Goal: Navigation & Orientation: Find specific page/section

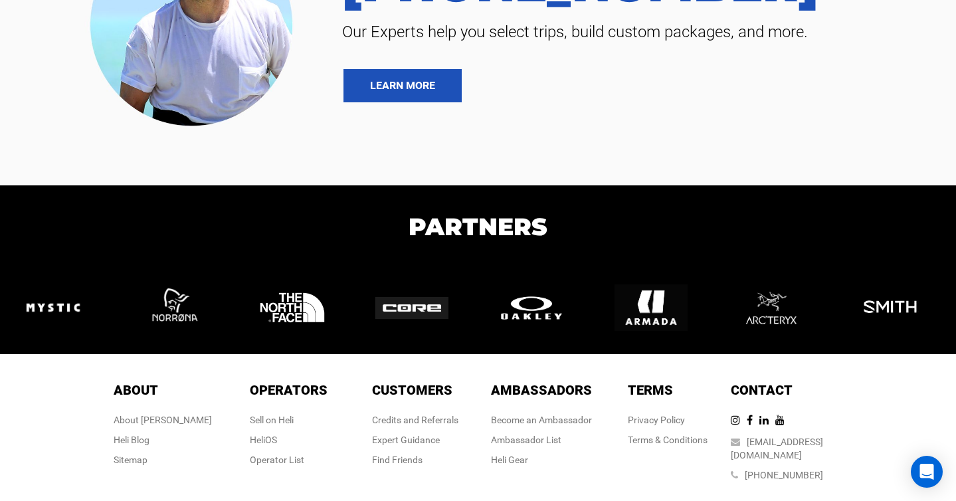
scroll to position [1740, 0]
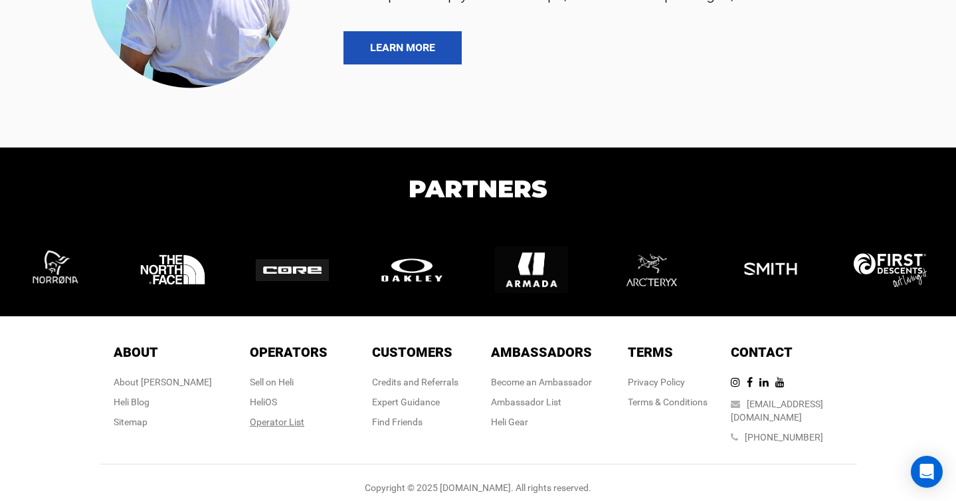
click at [256, 423] on div "Operator List" at bounding box center [289, 421] width 78 height 13
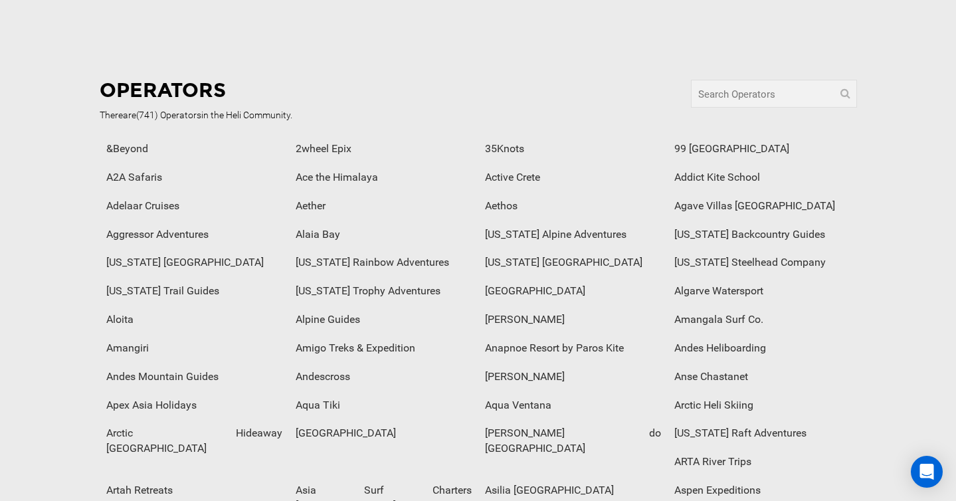
scroll to position [610, 0]
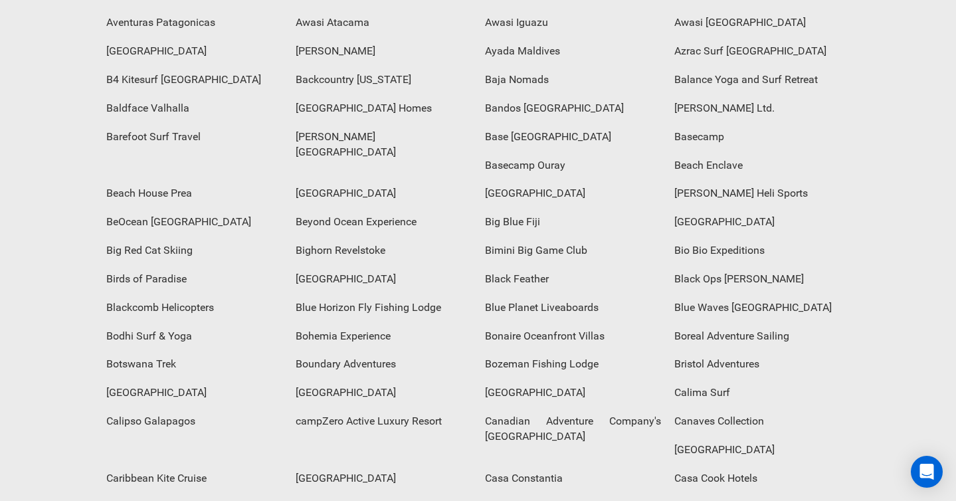
click at [143, 294] on div "Blackcomb Helicopters" at bounding box center [194, 308] width 189 height 29
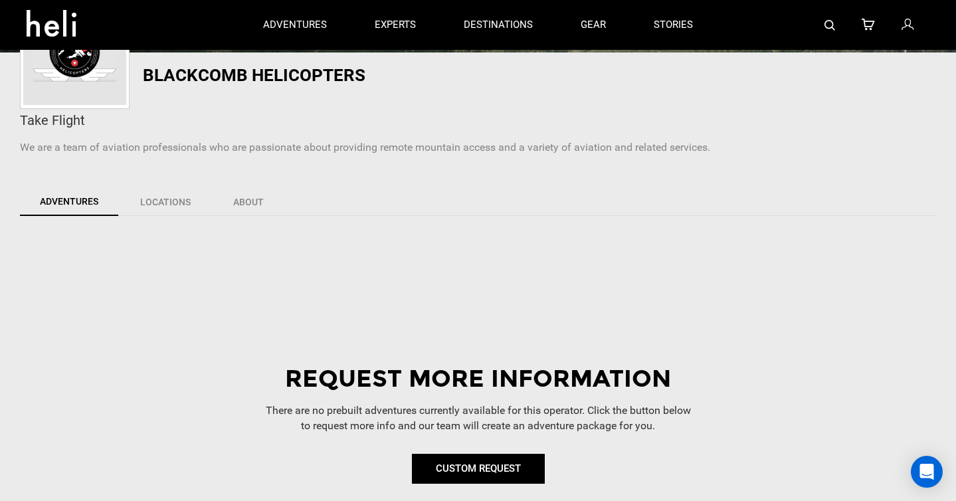
scroll to position [251, 0]
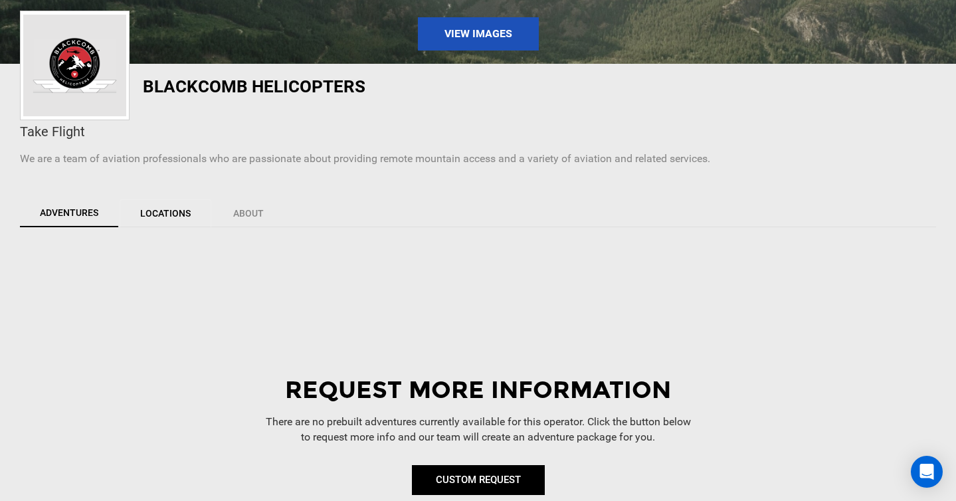
click at [178, 216] on link "Locations" at bounding box center [166, 213] width 92 height 28
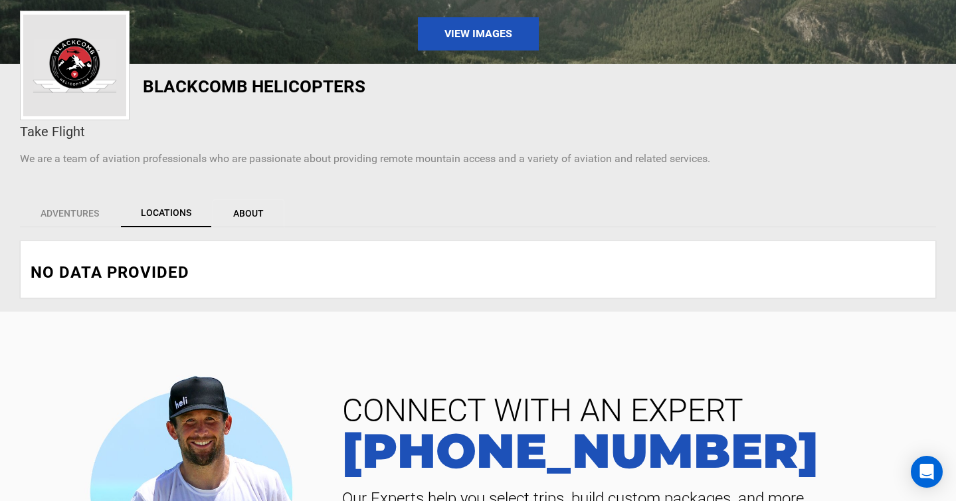
click at [245, 213] on link "About" at bounding box center [249, 213] width 72 height 28
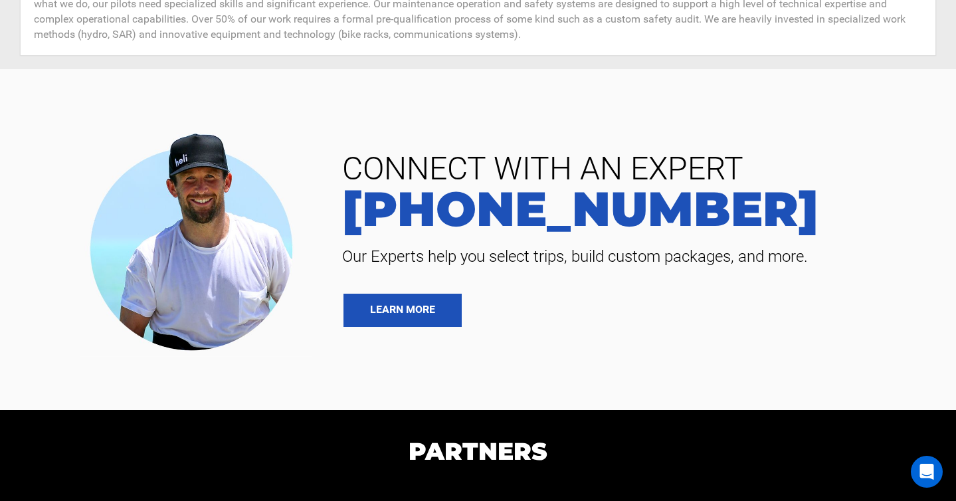
scroll to position [1181, 0]
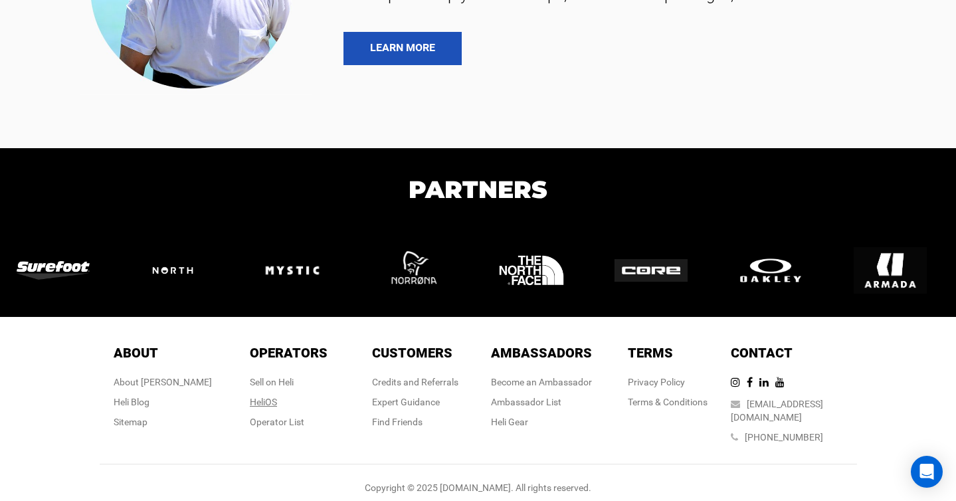
click at [284, 404] on div "HeliOS" at bounding box center [289, 401] width 78 height 13
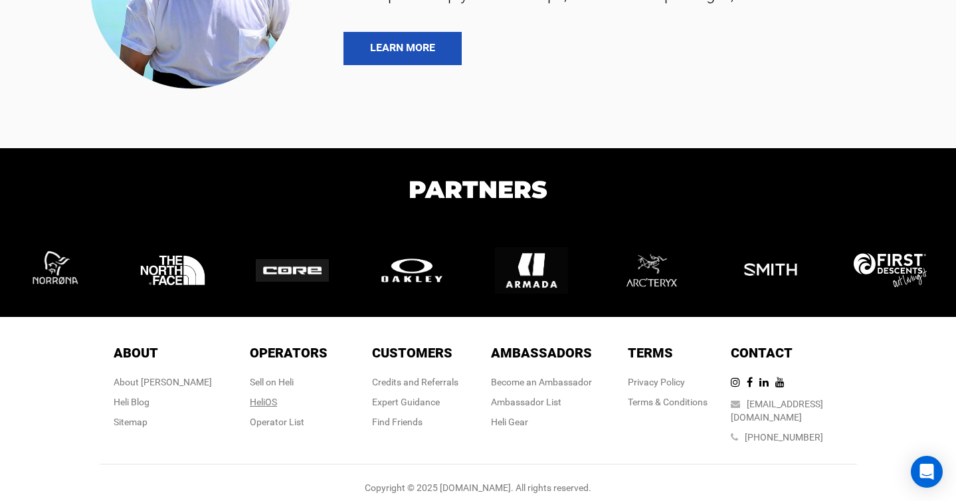
click at [266, 401] on link "HeliOS" at bounding box center [263, 402] width 27 height 11
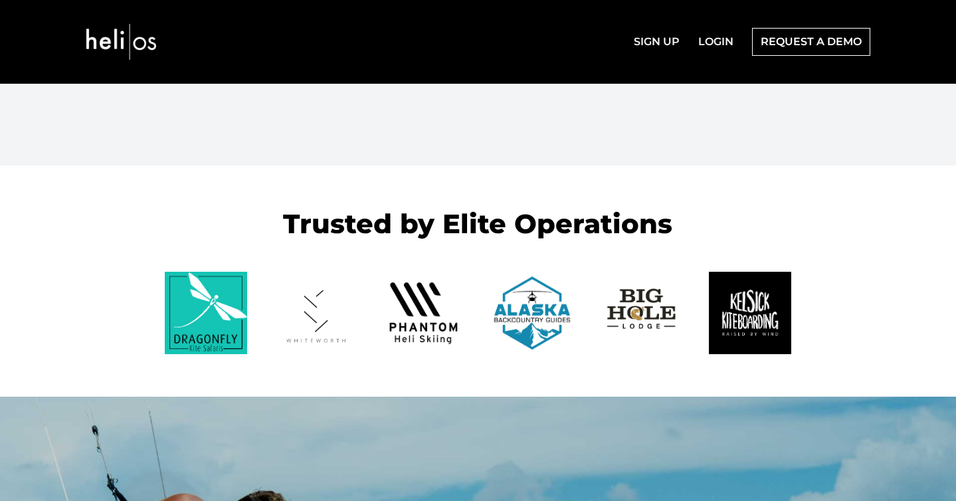
scroll to position [3075, 0]
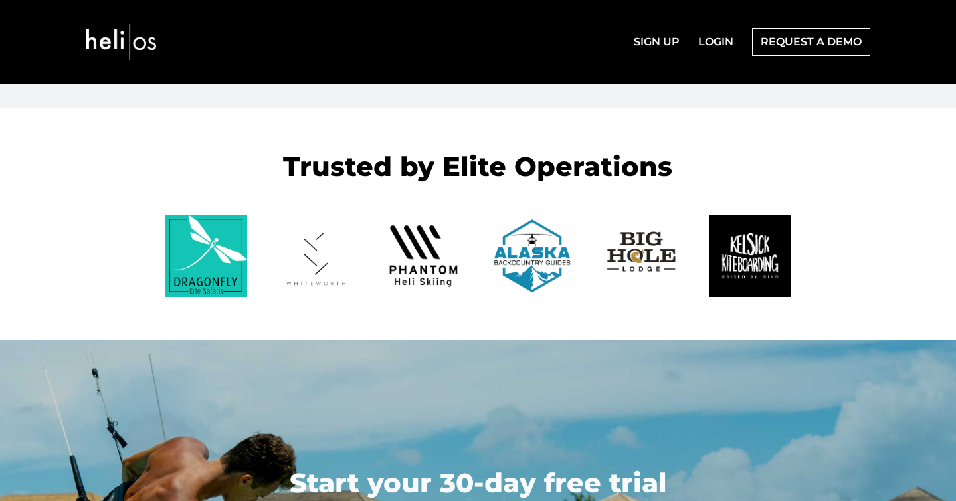
click at [435, 258] on img at bounding box center [424, 256] width 82 height 82
